Goal: Register for event/course

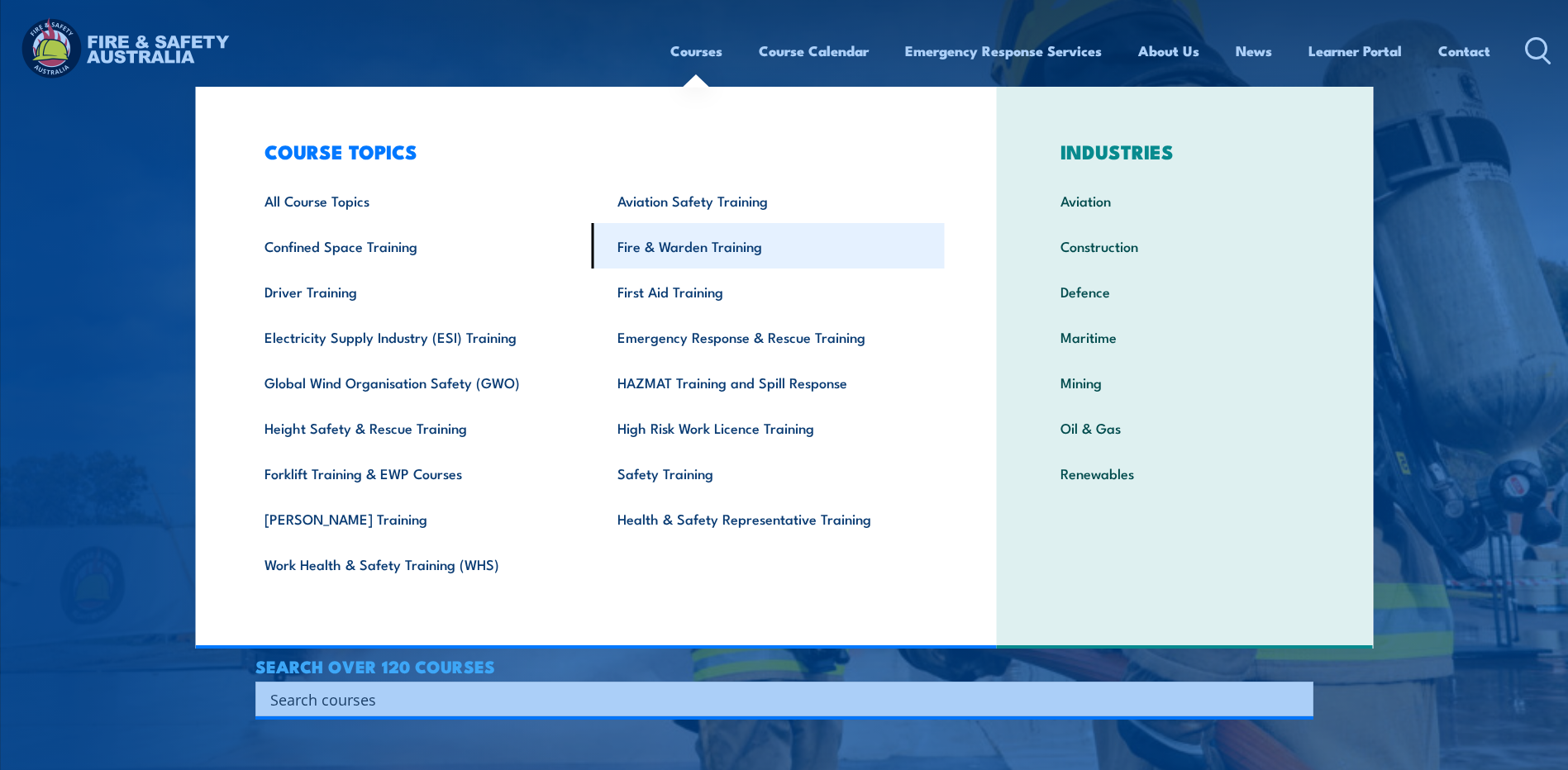
click at [660, 248] on link "Fire & Warden Training" at bounding box center [769, 246] width 353 height 45
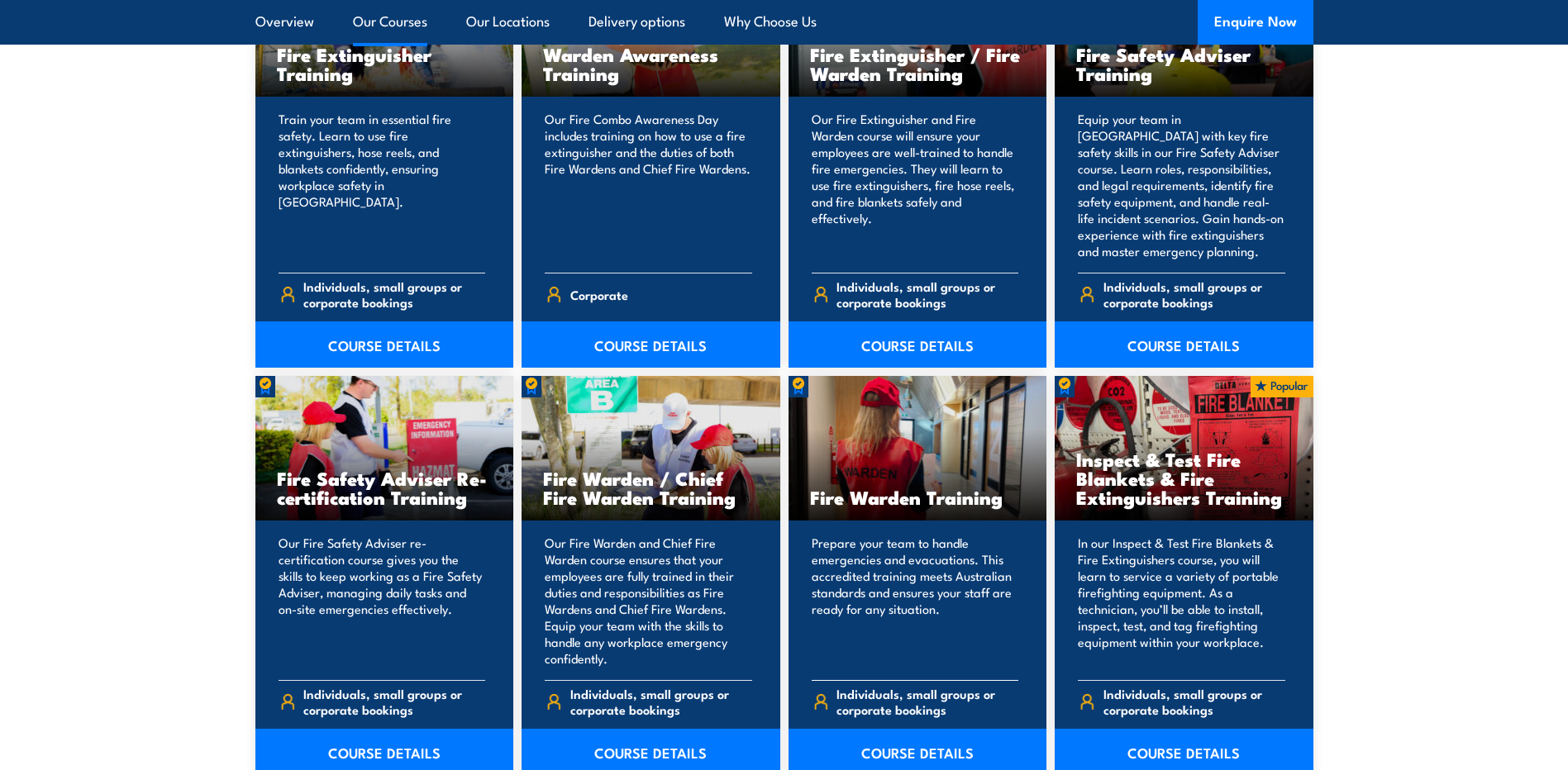
scroll to position [1983, 0]
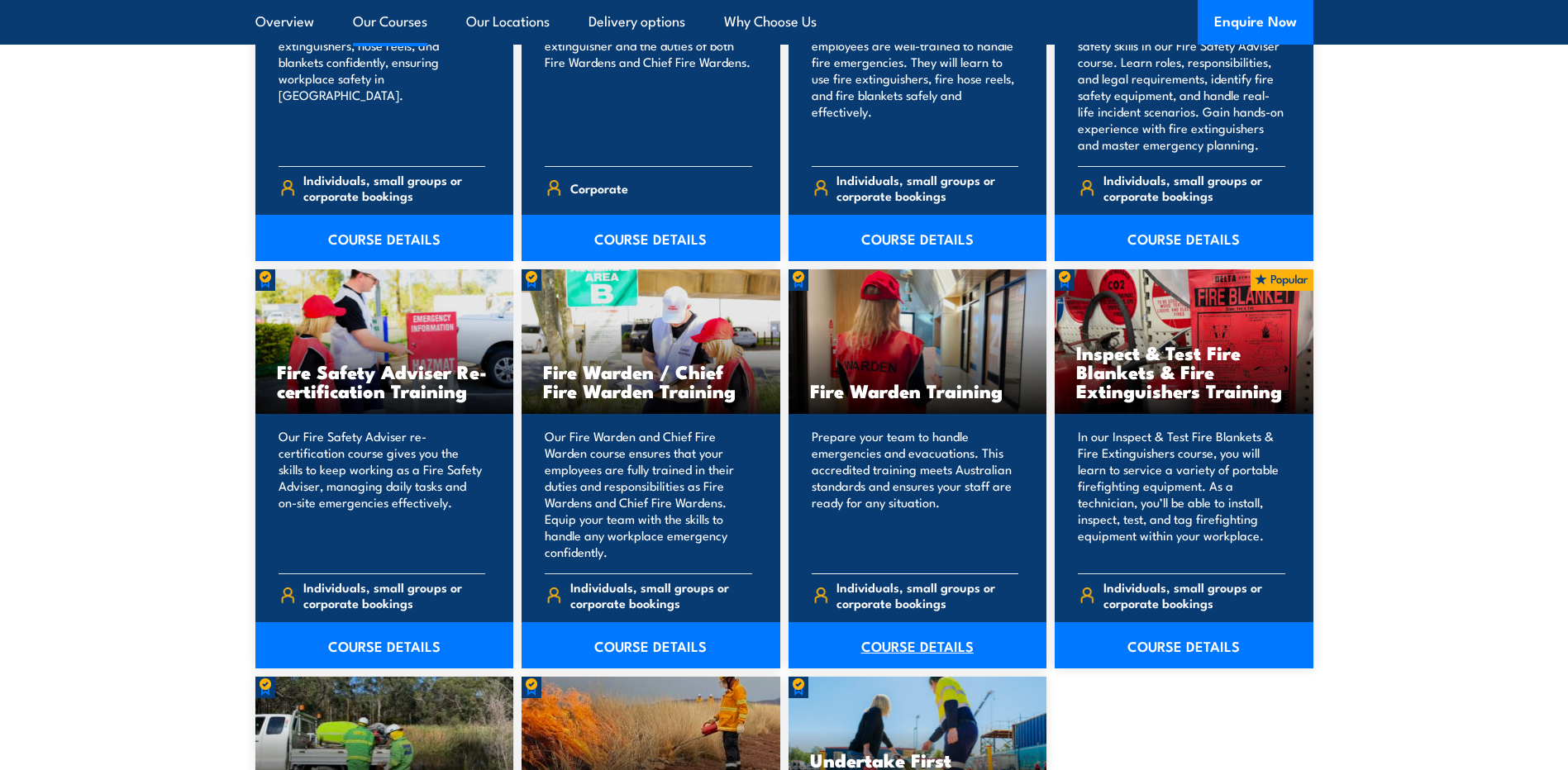
click at [908, 638] on link "COURSE DETAILS" at bounding box center [918, 645] width 259 height 46
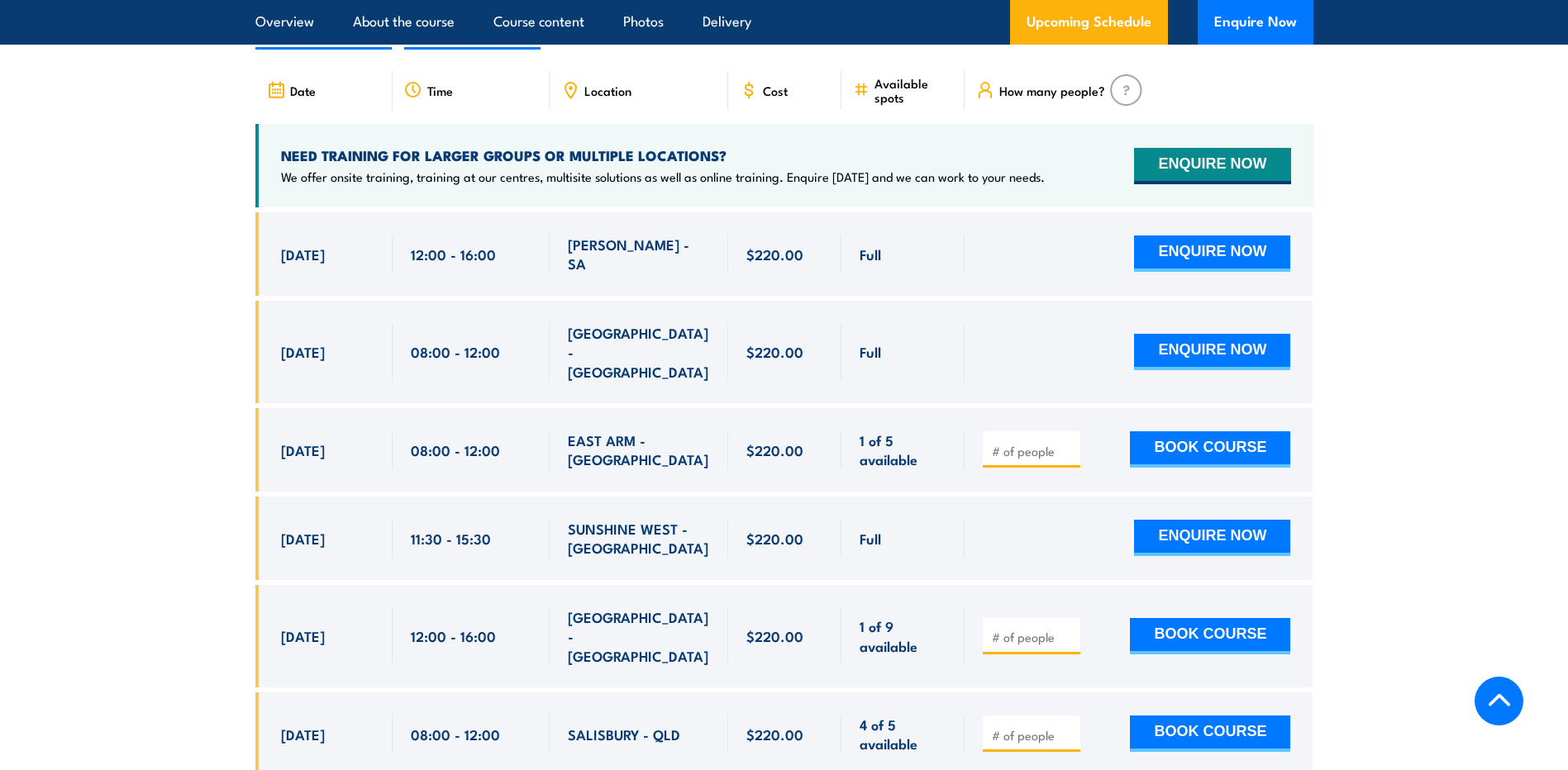
scroll to position [2809, 0]
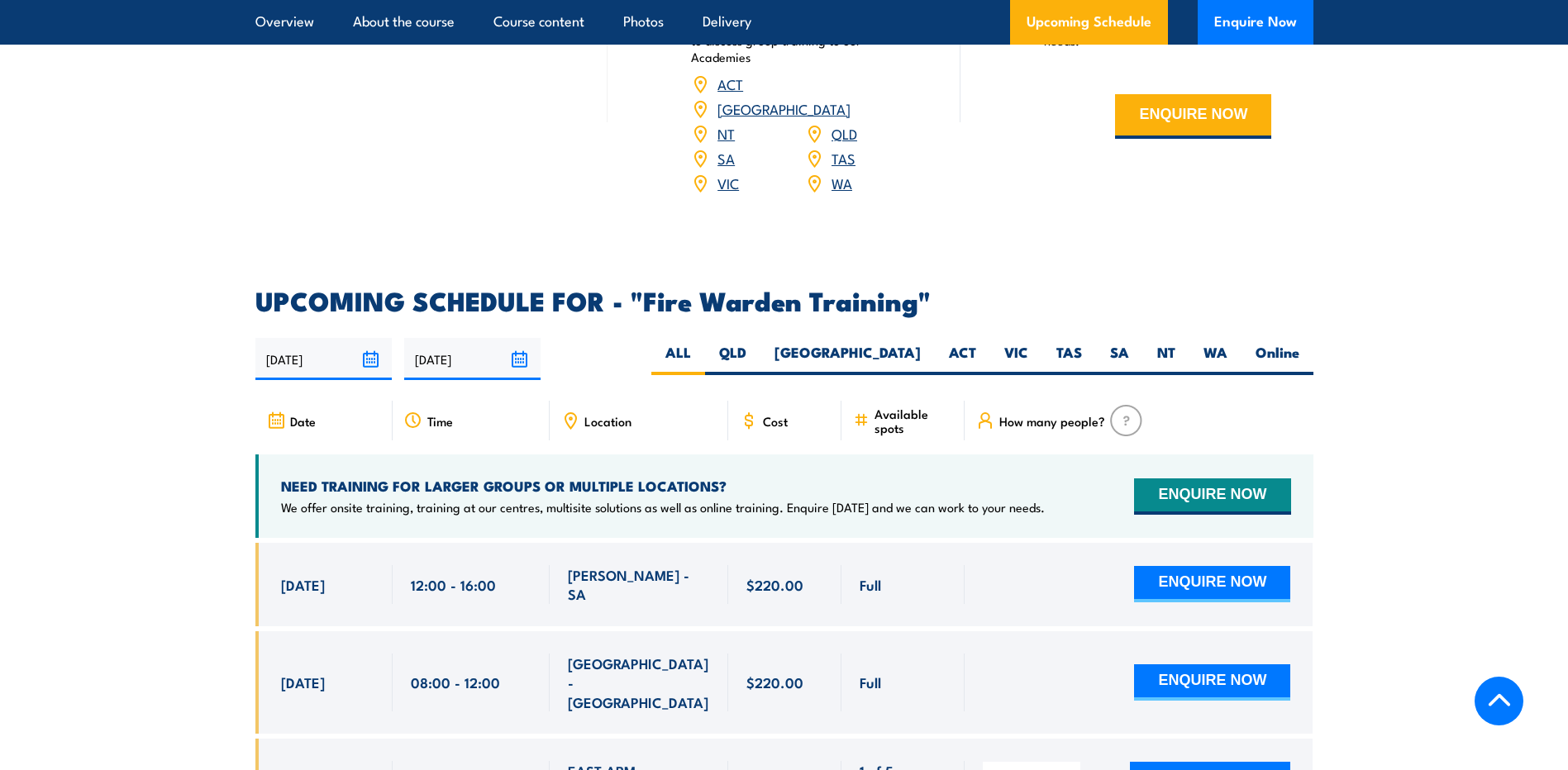
click at [619, 414] on span "Location" at bounding box center [608, 420] width 47 height 14
click at [701, 400] on div "Location" at bounding box center [639, 420] width 179 height 40
click at [1016, 343] on label "VIC" at bounding box center [1016, 359] width 52 height 32
click at [1028, 343] on input "VIC" at bounding box center [1034, 349] width 11 height 11
radio input "true"
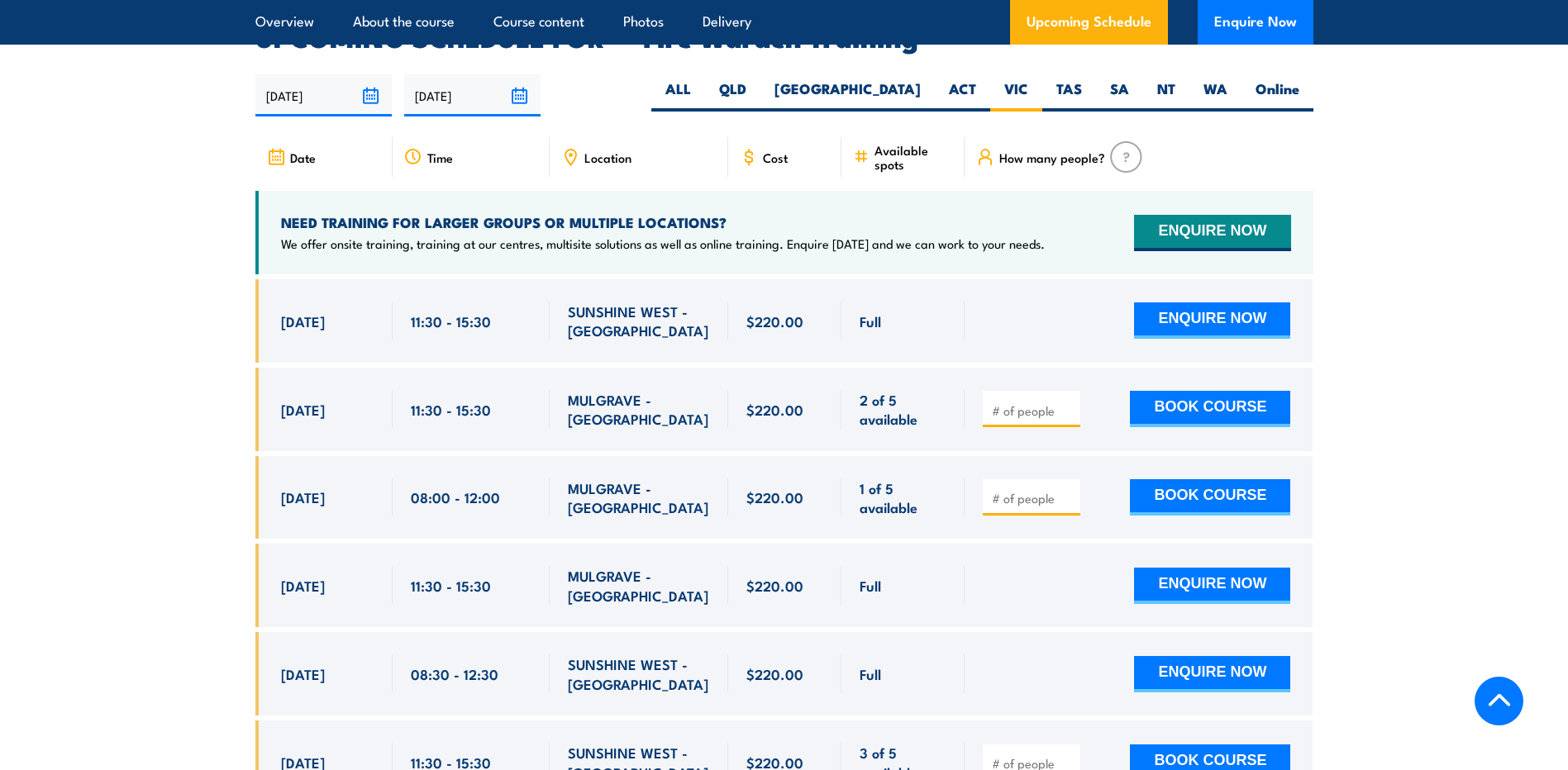
scroll to position [2660, 0]
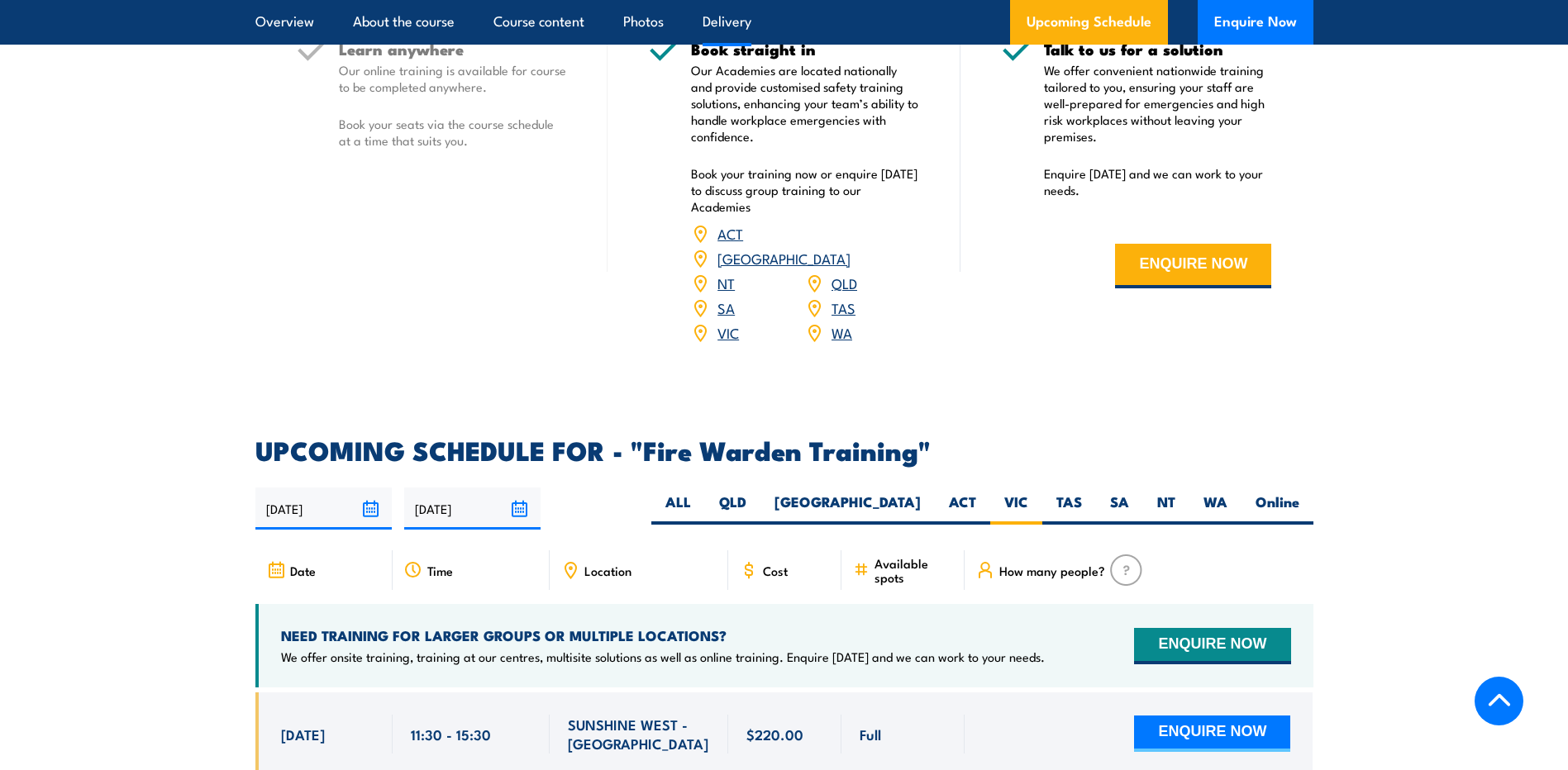
drag, startPoint x: 97, startPoint y: 380, endPoint x: 369, endPoint y: 146, distance: 358.8
click at [97, 380] on div "COURSES > Fire & Warden Training Fire Warden TRAINING Prepare your team to hand…" at bounding box center [784, 421] width 1568 height 6164
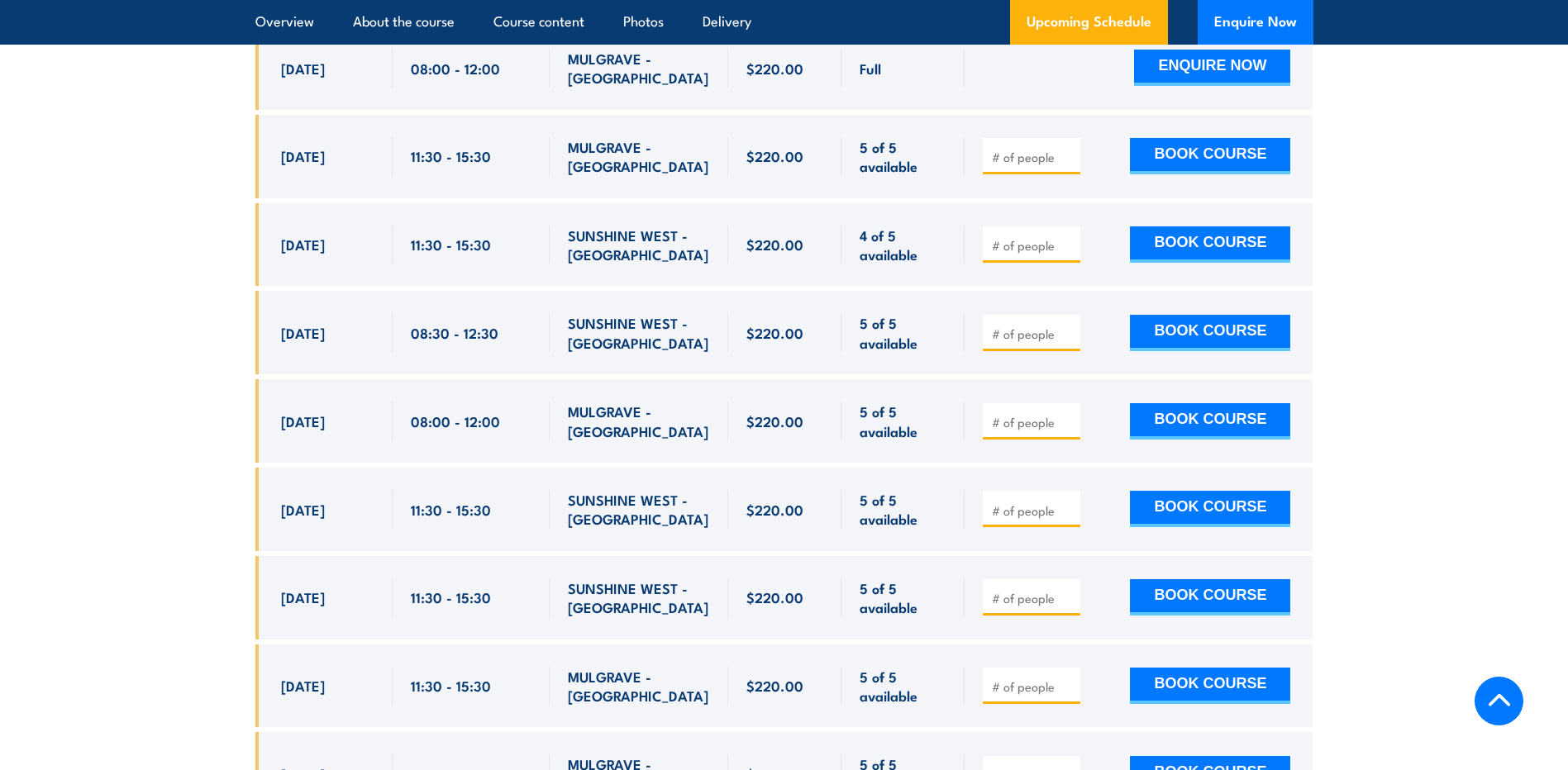
scroll to position [3817, 0]
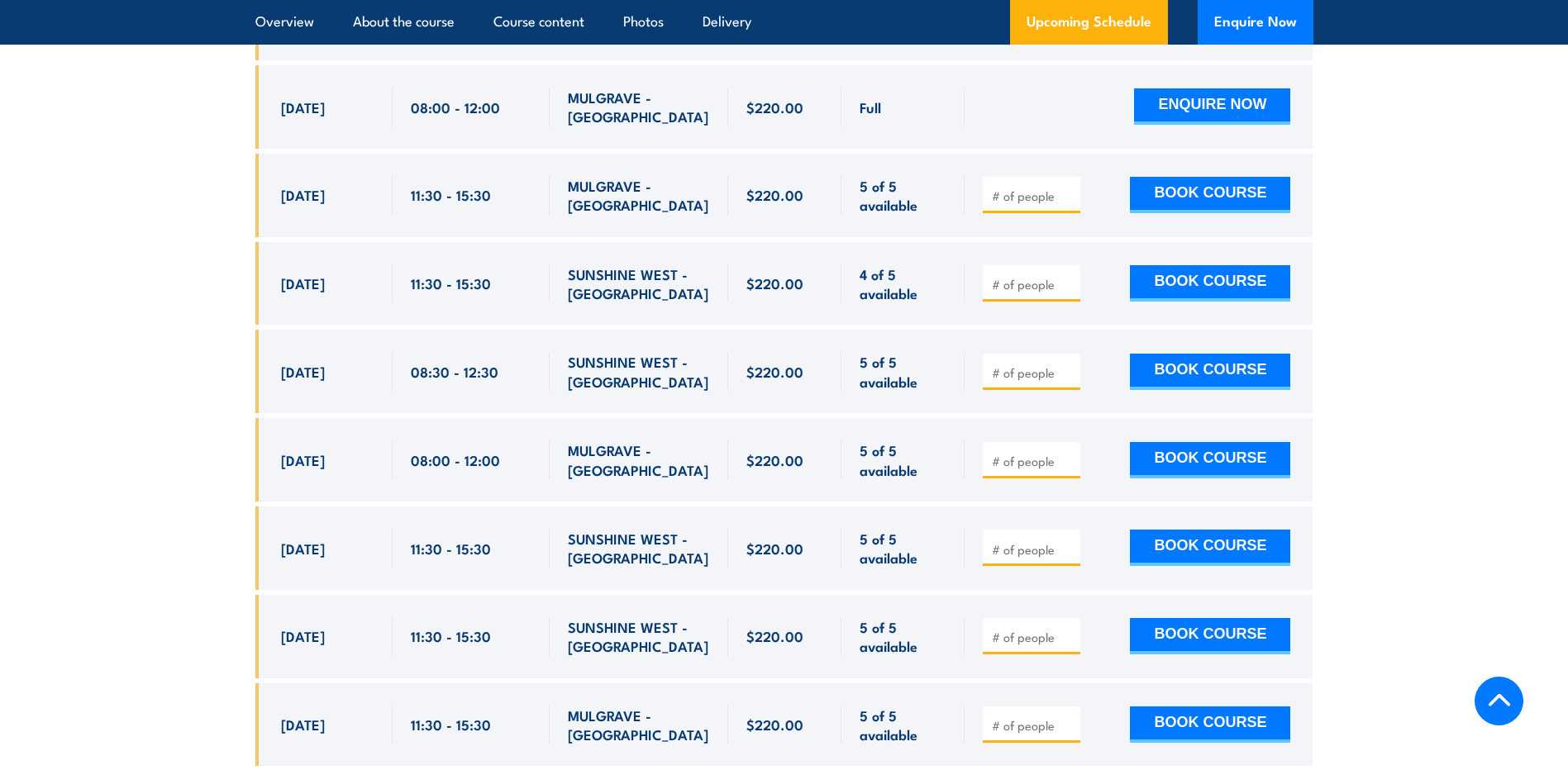
click at [614, 440] on div "MULGRAVE - [GEOGRAPHIC_DATA]" at bounding box center [639, 459] width 143 height 39
drag, startPoint x: 330, startPoint y: 446, endPoint x: 1170, endPoint y: 428, distance: 840.2
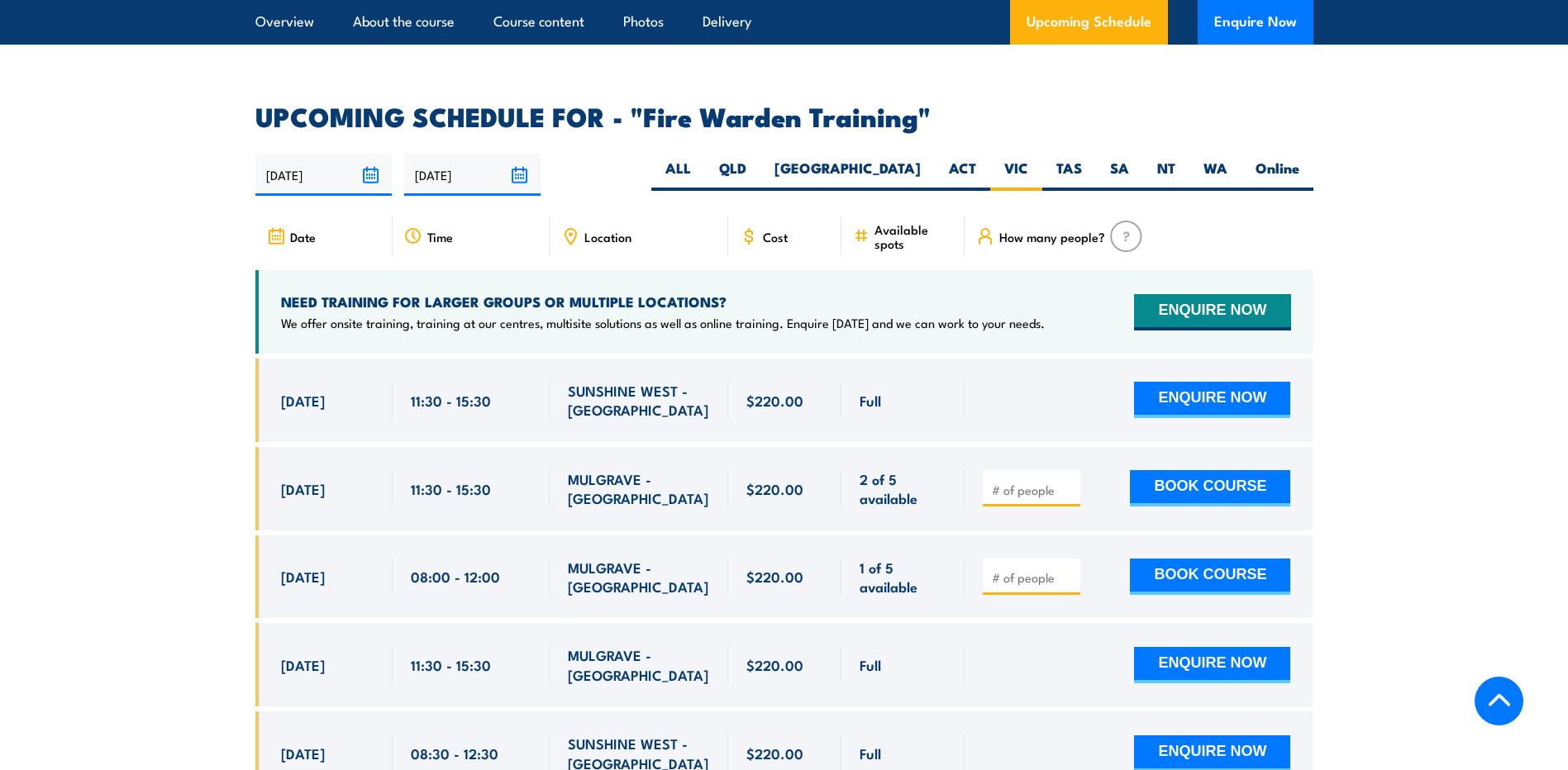
scroll to position [2991, 0]
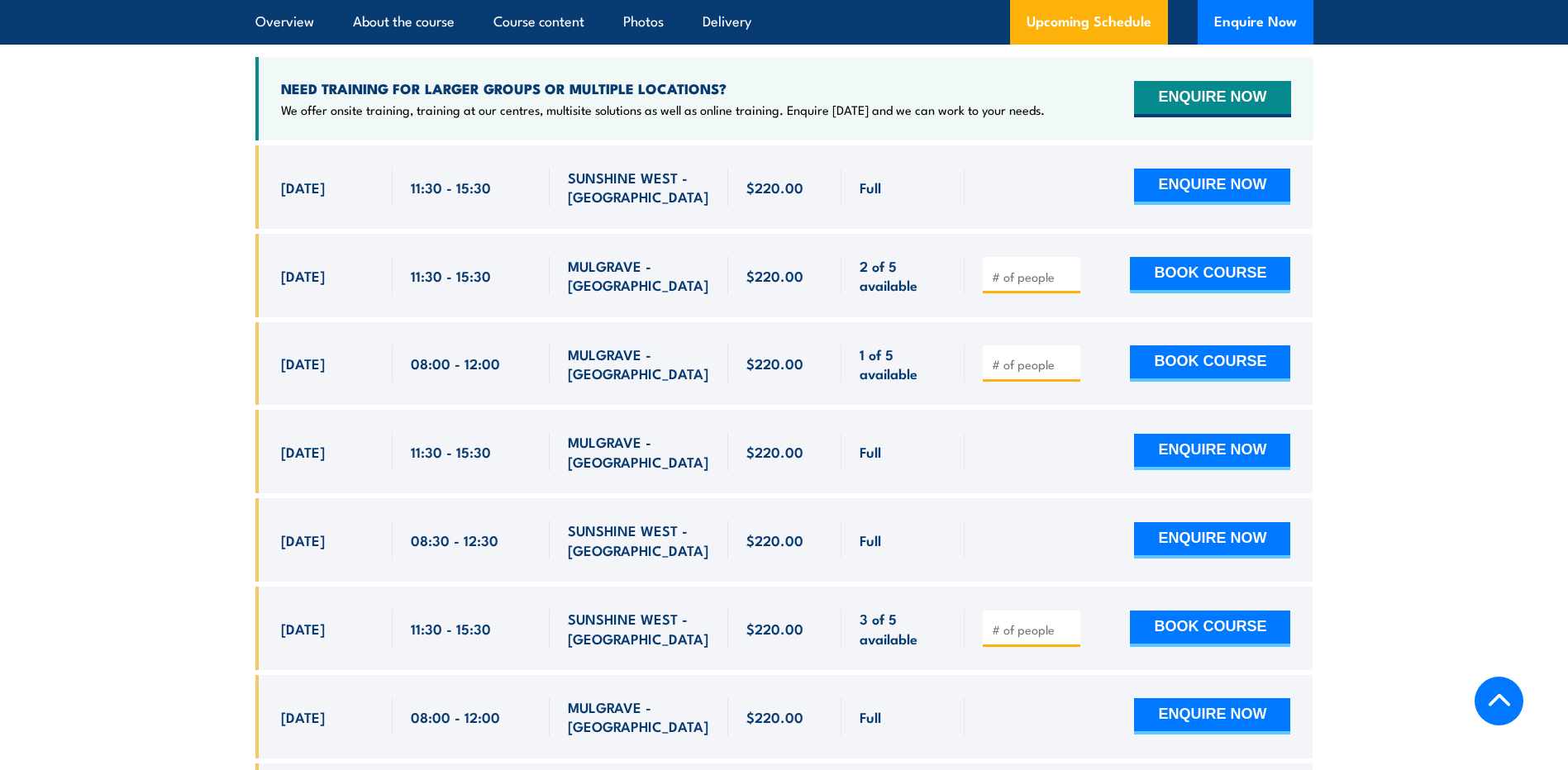
scroll to position [2979, 0]
